Goal: Transaction & Acquisition: Book appointment/travel/reservation

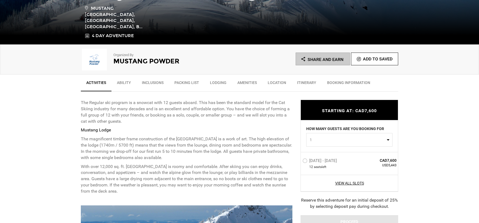
scroll to position [139, 0]
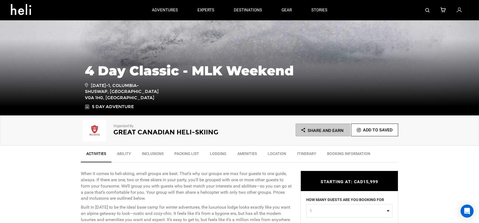
scroll to position [66, 0]
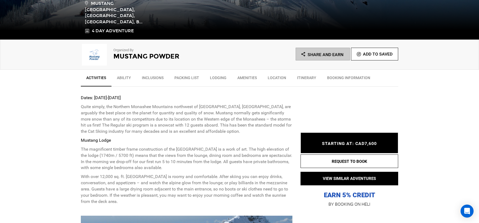
scroll to position [146, 0]
